Goal: Information Seeking & Learning: Learn about a topic

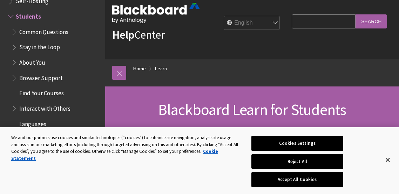
scroll to position [8, 0]
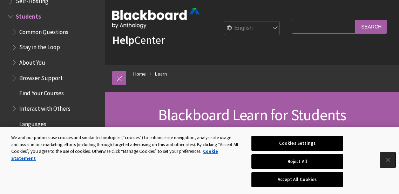
click at [393, 160] on button "Close" at bounding box center [387, 159] width 15 height 15
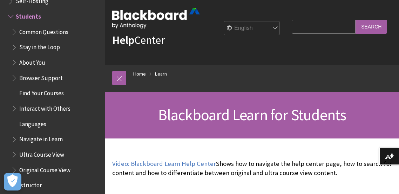
click at [300, 25] on input "Search Query" at bounding box center [324, 27] width 64 height 14
type input "How to do tests"
click at [371, 24] on input "Search" at bounding box center [372, 27] width 32 height 14
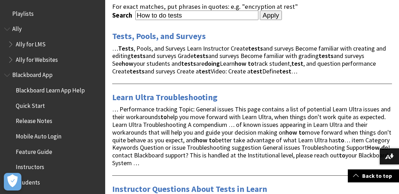
scroll to position [123, 0]
